Goal: Information Seeking & Learning: Learn about a topic

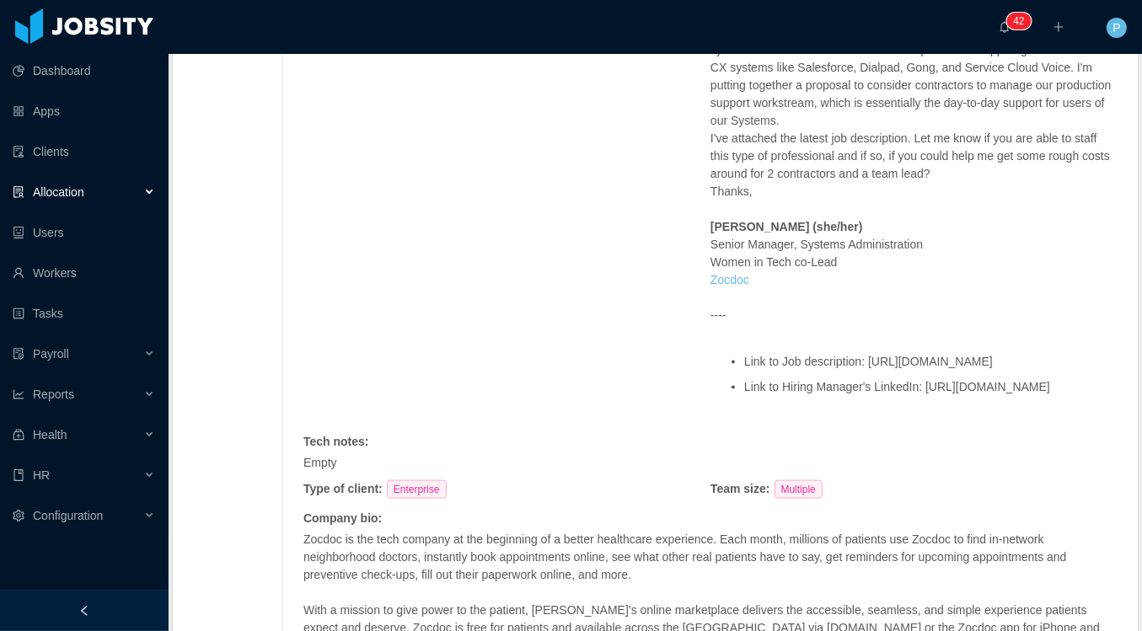
scroll to position [1866, 0]
drag, startPoint x: 883, startPoint y: 449, endPoint x: 727, endPoint y: 432, distance: 156.9
click at [727, 406] on ul "Link to Job description: https://drive.google.com/file/d/1PFPS_kcbnYxOWuxnrMxHp…" at bounding box center [914, 373] width 407 height 65
copy li "https://drive.google.com/file/d/1PFPS_kcbnYxOWuxnrMxHpsUjmJCRj-mA/view?usp=shar…"
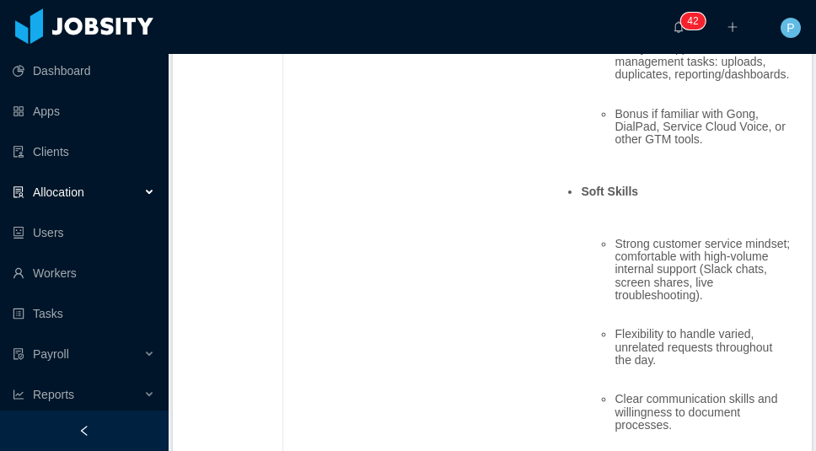
scroll to position [1301, 0]
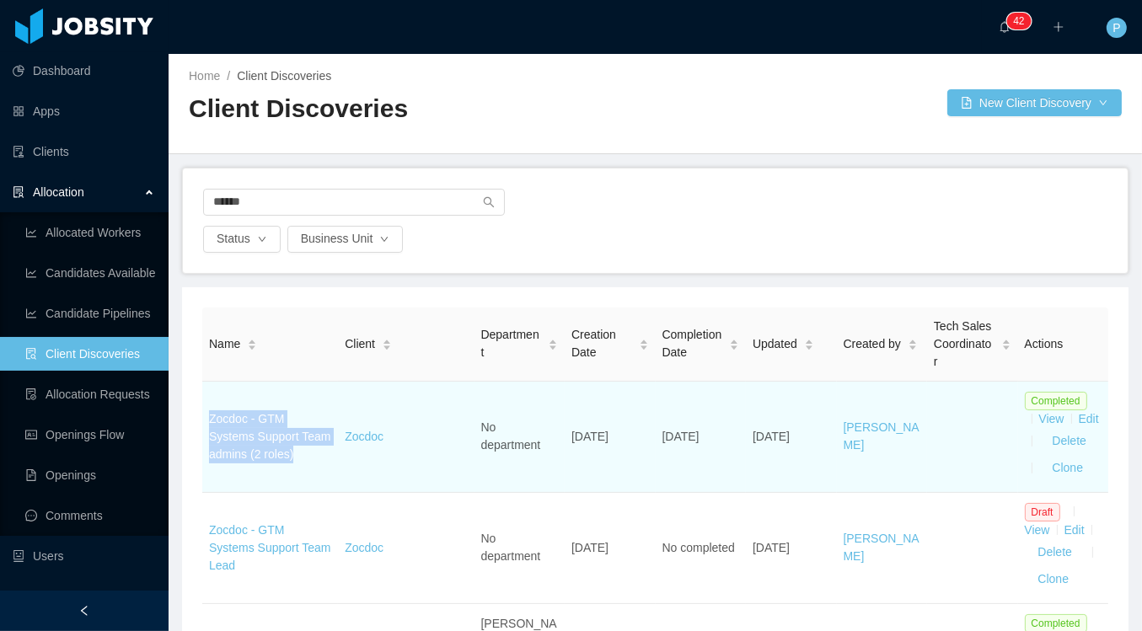
click at [260, 461] on link "Zocdoc - GTM Systems Support Team admins (2 roles)" at bounding box center [269, 436] width 121 height 49
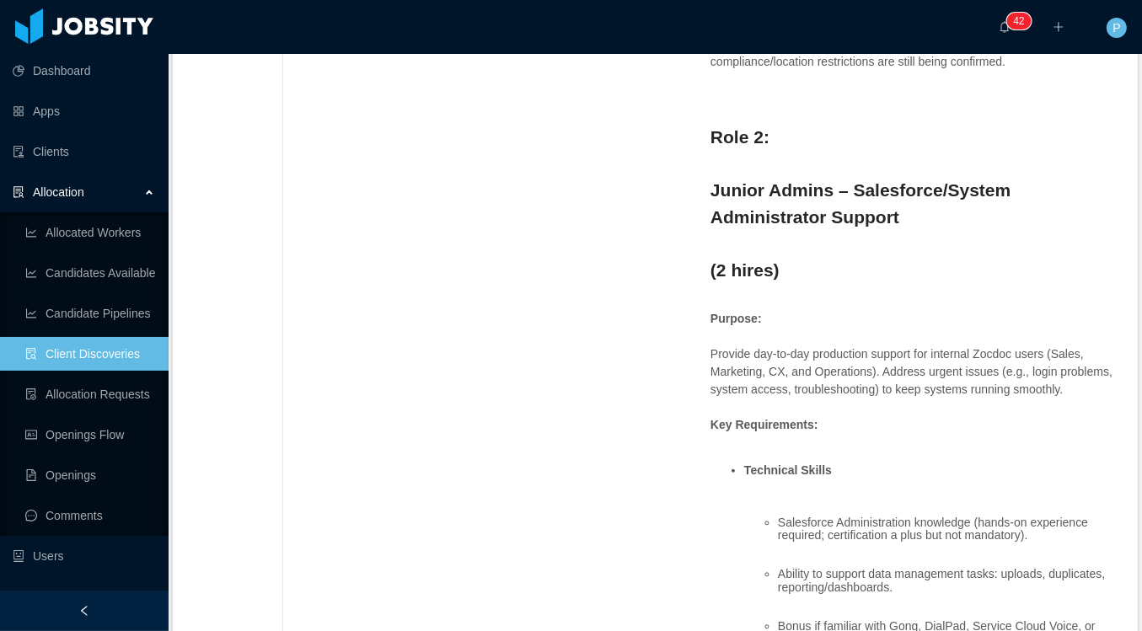
scroll to position [513, 0]
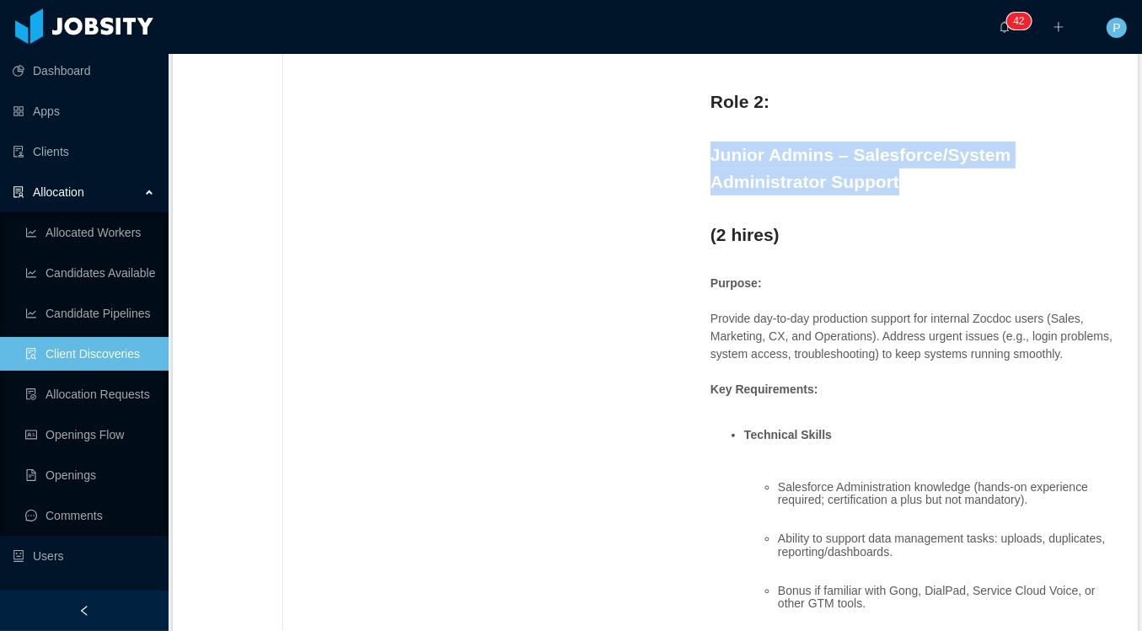
drag, startPoint x: 907, startPoint y: 221, endPoint x: 690, endPoint y: 197, distance: 218.8
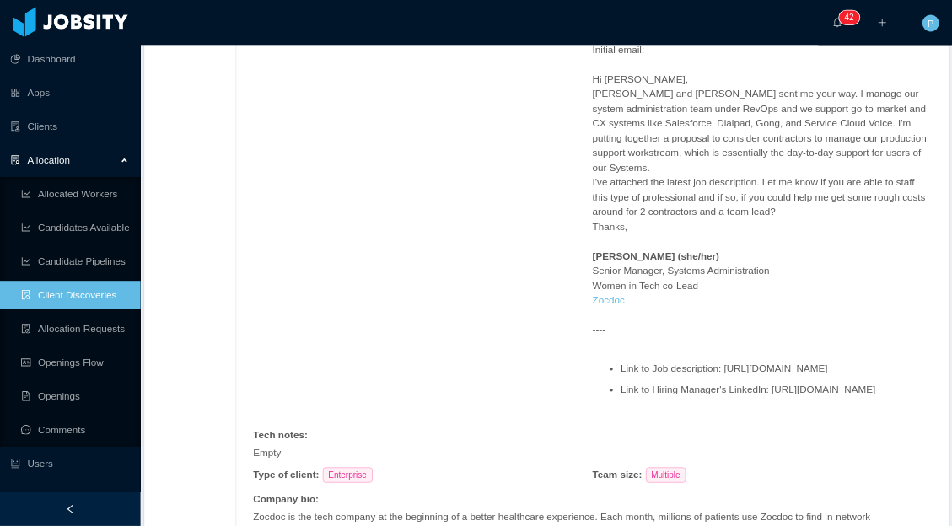
scroll to position [1784, 0]
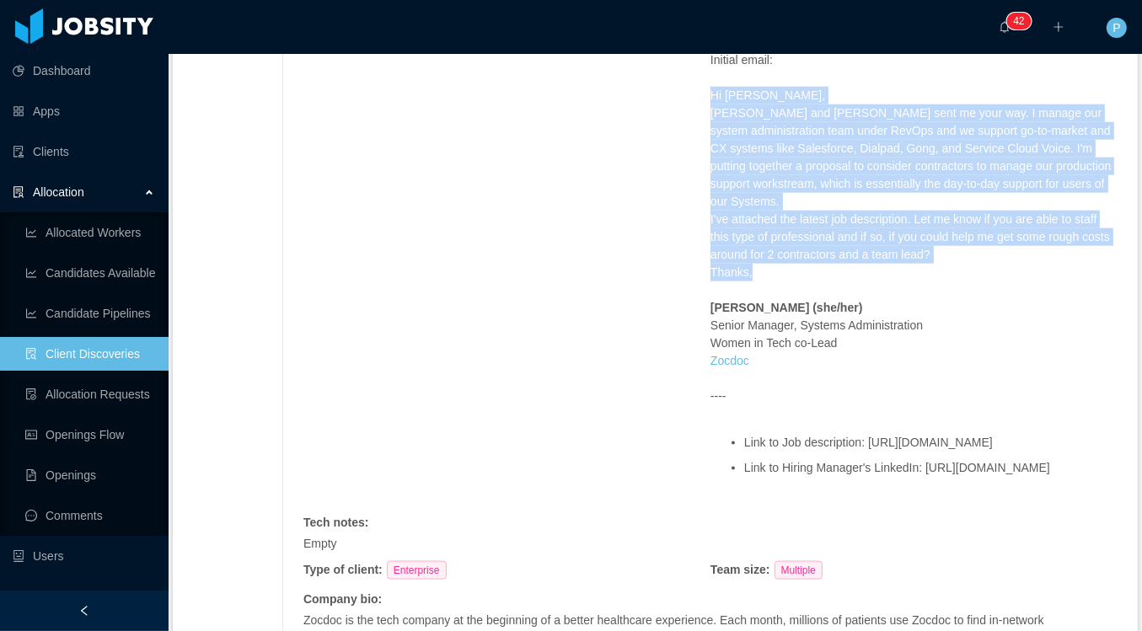
drag, startPoint x: 706, startPoint y: 162, endPoint x: 755, endPoint y: 340, distance: 184.5
click at [755, 282] on p "Hi Patricia, Elias Zakkak and Barry Habusta sent me your way. I manage our syst…" at bounding box center [914, 184] width 407 height 195
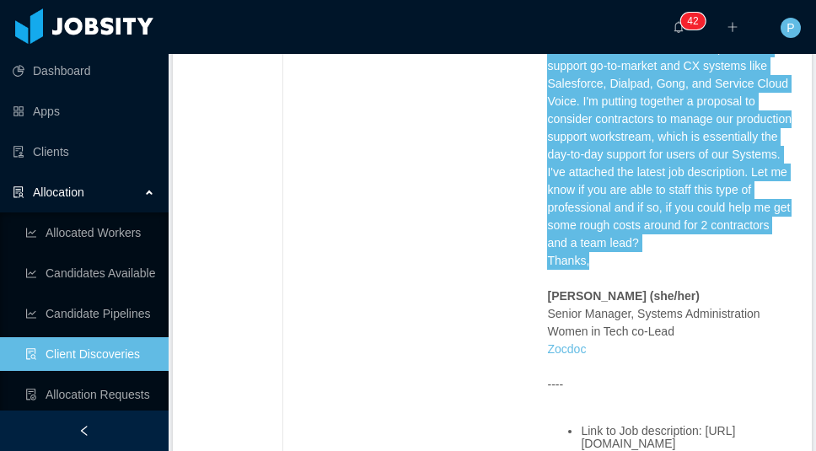
scroll to position [2338, 0]
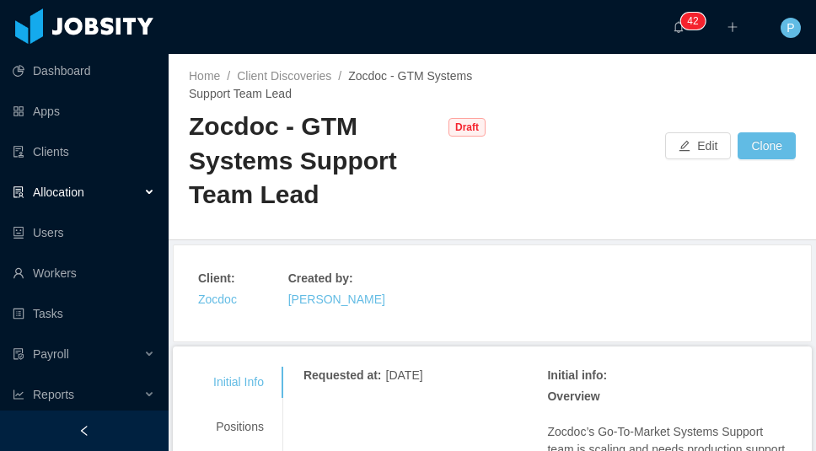
scroll to position [295, 0]
